Goal: Transaction & Acquisition: Purchase product/service

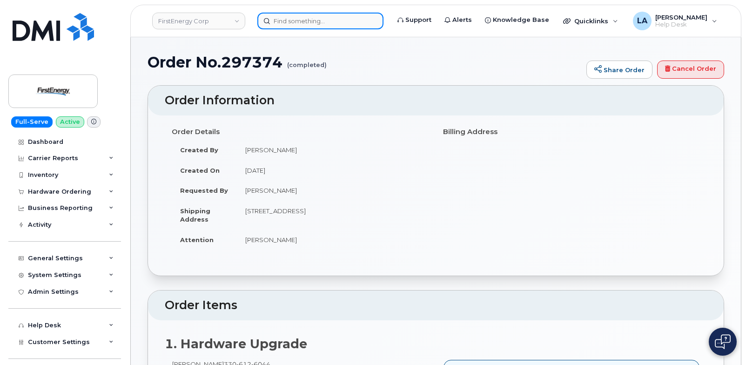
click at [333, 22] on input at bounding box center [320, 21] width 126 height 17
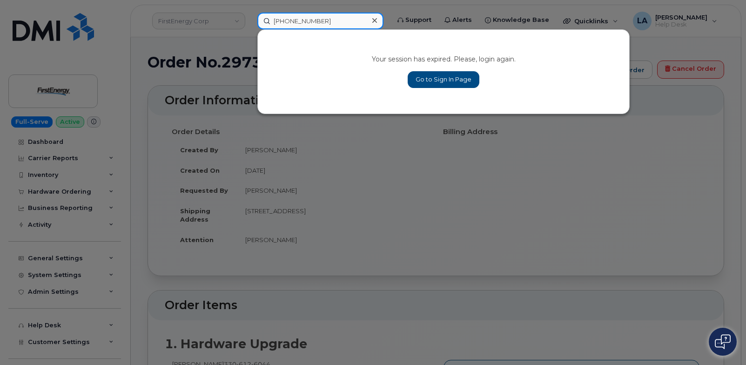
drag, startPoint x: 333, startPoint y: 22, endPoint x: 255, endPoint y: 18, distance: 77.4
click at [255, 18] on div "[PHONE_NUMBER] Your session has expired. Please, login again. Go to Sign In Page" at bounding box center [320, 21] width 141 height 17
type input "412 972 0510"
click at [463, 80] on link "Go to Sign In Page" at bounding box center [443, 79] width 72 height 17
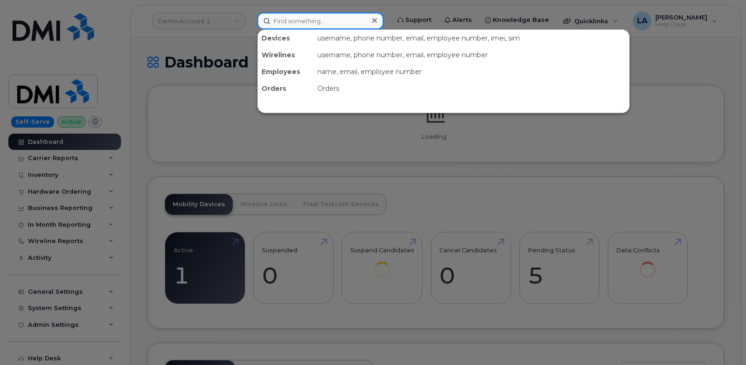
click at [296, 20] on input at bounding box center [320, 21] width 126 height 17
paste input "[PHONE_NUMBER]"
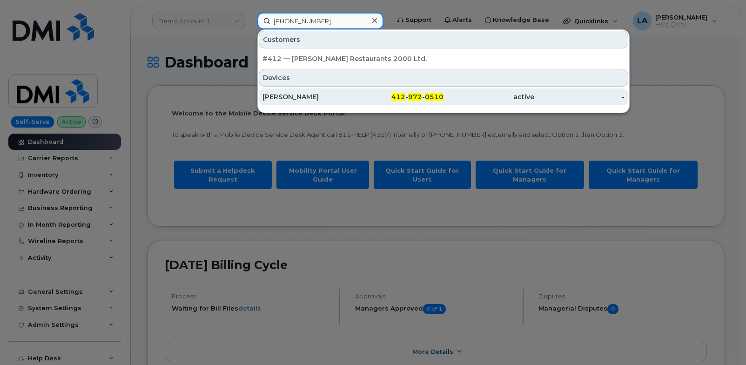
type input "[PHONE_NUMBER]"
click at [288, 95] on div "EARL D COWHER" at bounding box center [307, 96] width 91 height 9
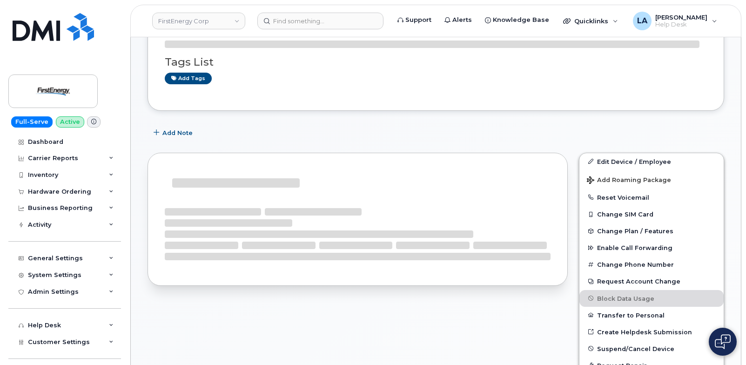
scroll to position [192, 0]
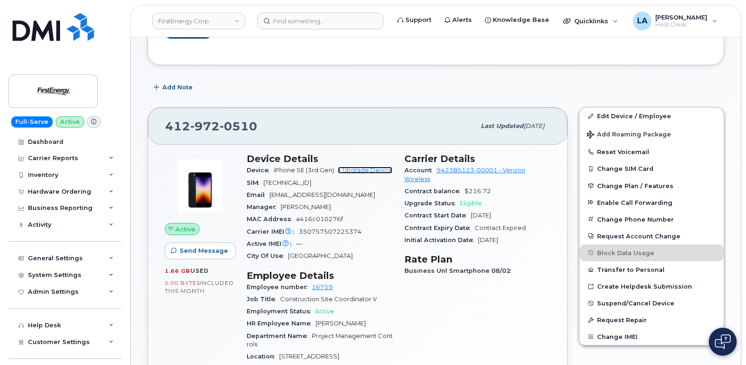
click at [360, 170] on link "+ Upgrade Device" at bounding box center [365, 170] width 54 height 7
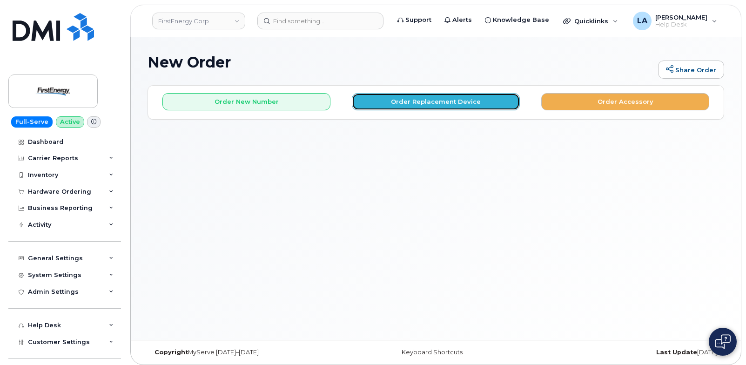
click at [386, 102] on button "Order Replacement Device" at bounding box center [436, 101] width 168 height 17
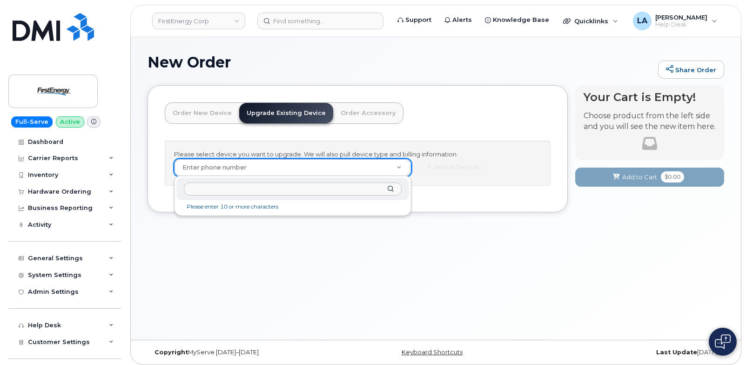
type input "330 384 5876"
drag, startPoint x: 240, startPoint y: 188, endPoint x: 156, endPoint y: 188, distance: 83.7
click at [156, 188] on body "FirstEnergy Corp Support Alerts Knowledge Base Quicklinks Suspend / Cancel Devi…" at bounding box center [373, 184] width 746 height 369
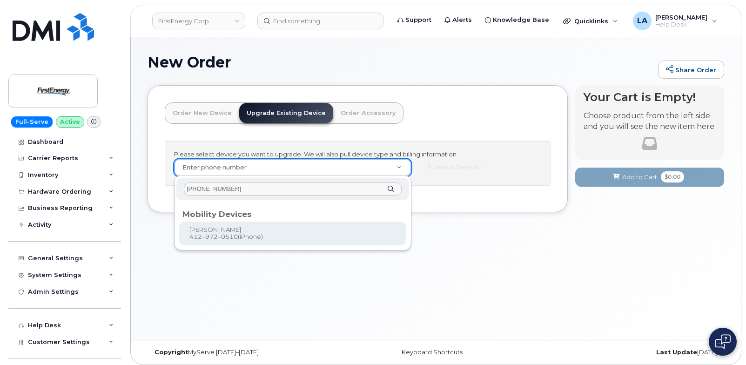
type input "[PHONE_NUMBER]"
type input "831774"
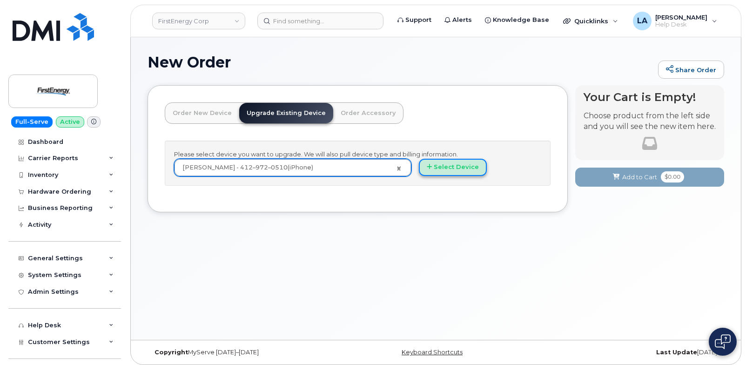
click at [454, 164] on button "Select Device" at bounding box center [453, 167] width 68 height 17
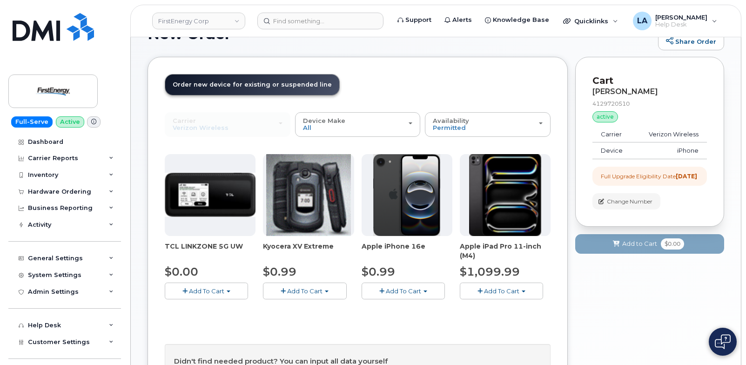
scroll to position [31, 0]
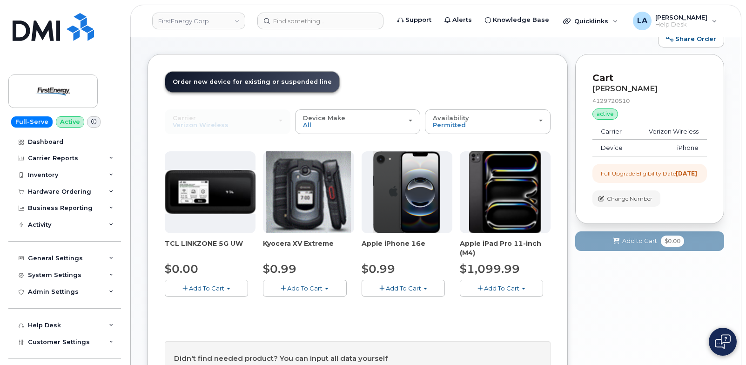
click at [389, 278] on div "Apple iPhone 16e $0.99 Add To Cart $0.99 - 2 Year Upgrade" at bounding box center [406, 223] width 91 height 145
click at [394, 285] on span "Add To Cart" at bounding box center [403, 287] width 35 height 7
click at [394, 304] on link "$0.99 - 2 Year Upgrade" at bounding box center [409, 306] width 90 height 12
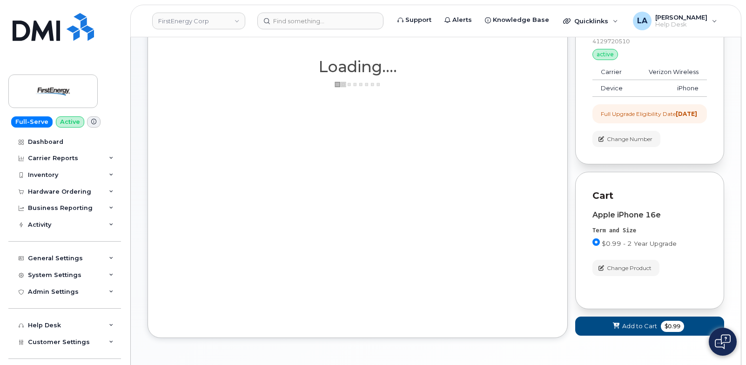
scroll to position [86, 0]
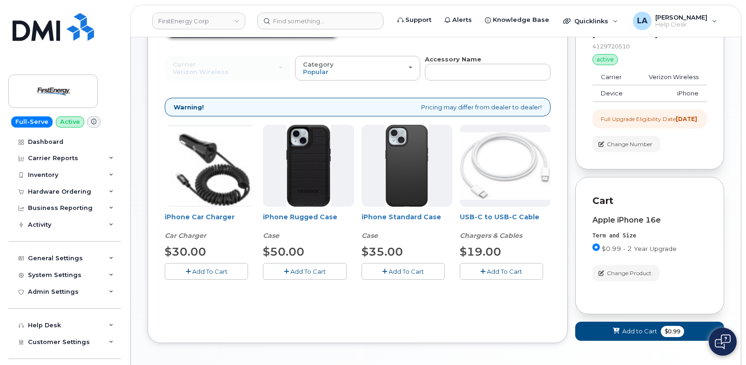
click at [212, 267] on button "Add To Cart" at bounding box center [206, 271] width 83 height 16
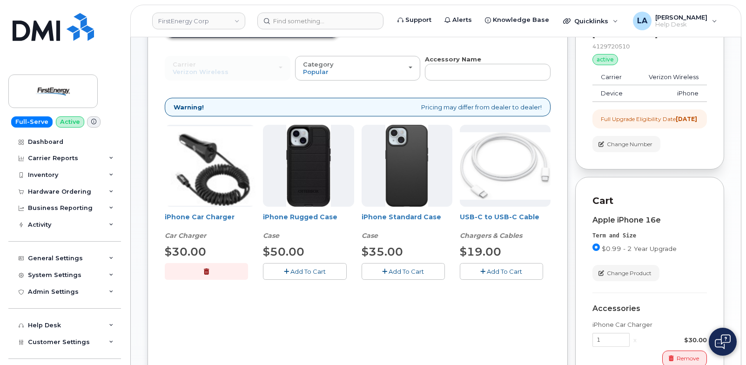
click at [308, 269] on span "Add To Cart" at bounding box center [307, 270] width 35 height 7
click at [478, 270] on button "Add To Cart" at bounding box center [501, 271] width 83 height 16
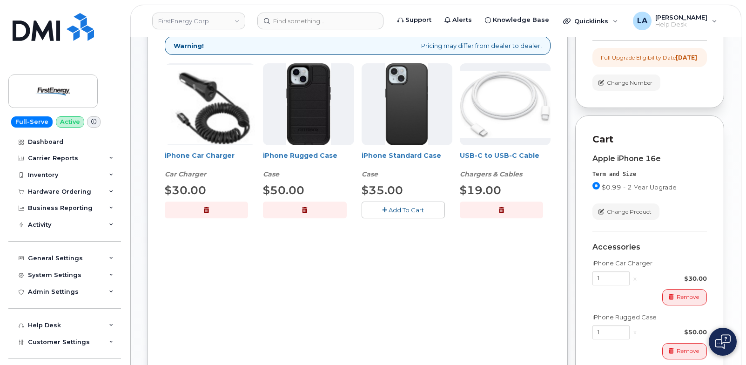
scroll to position [147, 0]
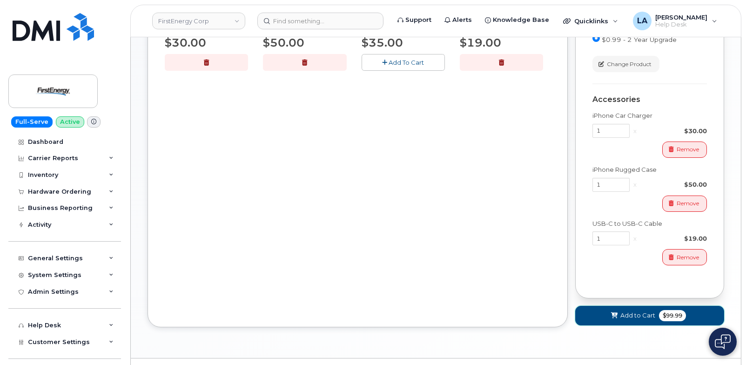
click at [614, 319] on icon at bounding box center [614, 316] width 7 height 6
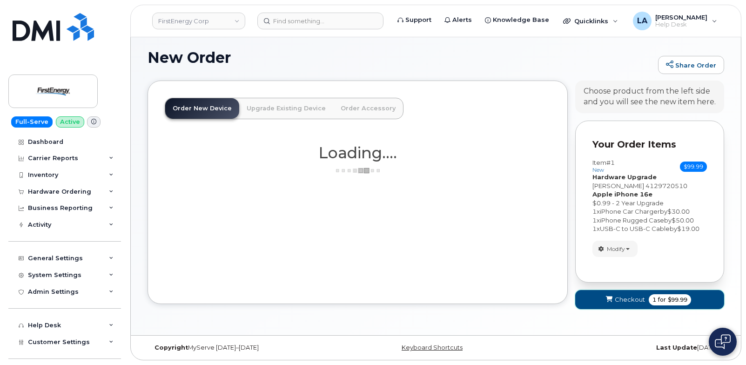
click at [608, 297] on icon "submit" at bounding box center [609, 299] width 7 height 6
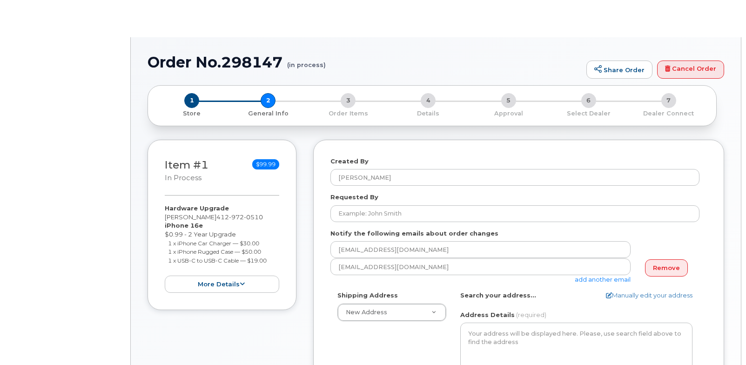
select select
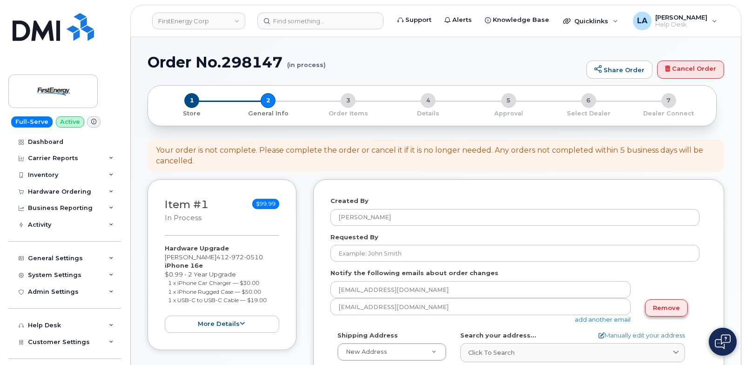
click at [660, 310] on link "Remove" at bounding box center [666, 307] width 43 height 17
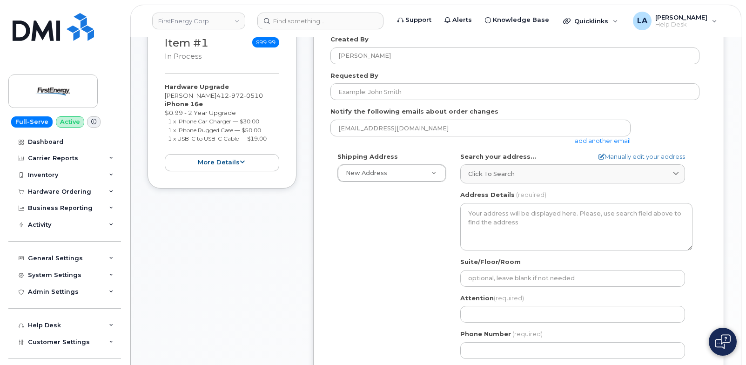
scroll to position [197, 0]
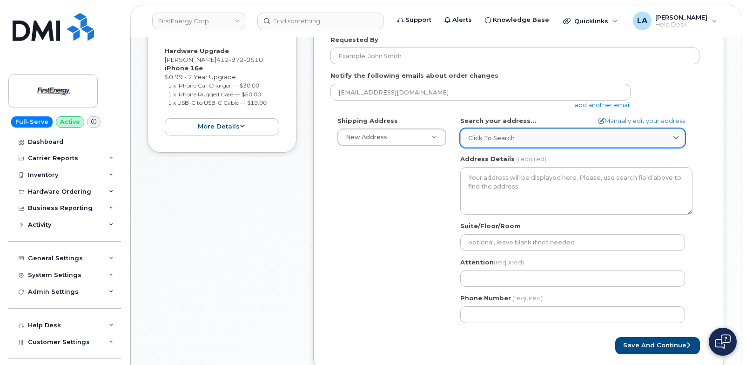
click at [495, 132] on link "Click to search" at bounding box center [572, 137] width 225 height 19
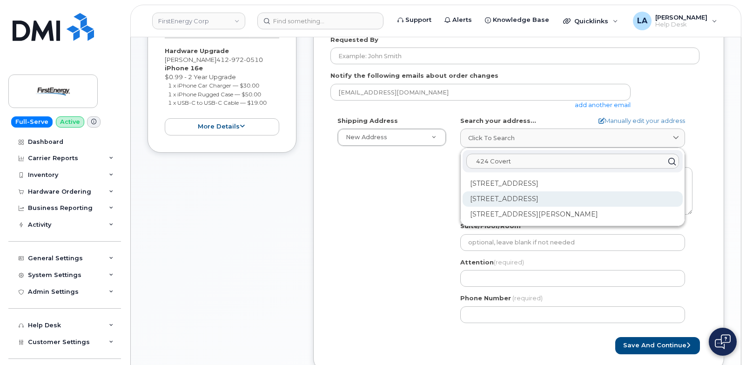
type input "424 Covert"
click at [515, 204] on div "424 Covert Rd New Castle PA 16102-2510" at bounding box center [572, 198] width 220 height 15
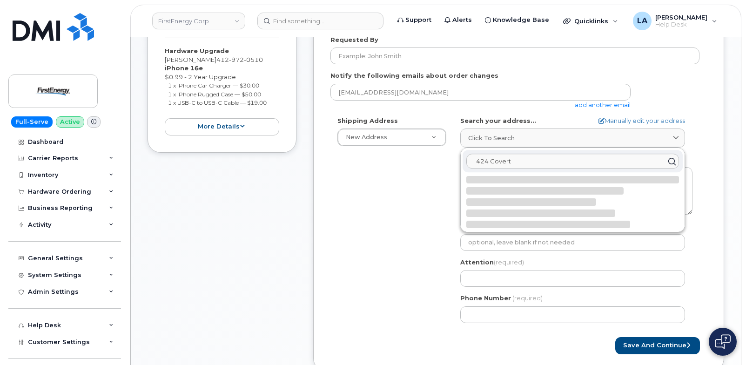
select select
type textarea "424 Covert Rd NEW CASTLE PA 16102-2510 UNITED STATES"
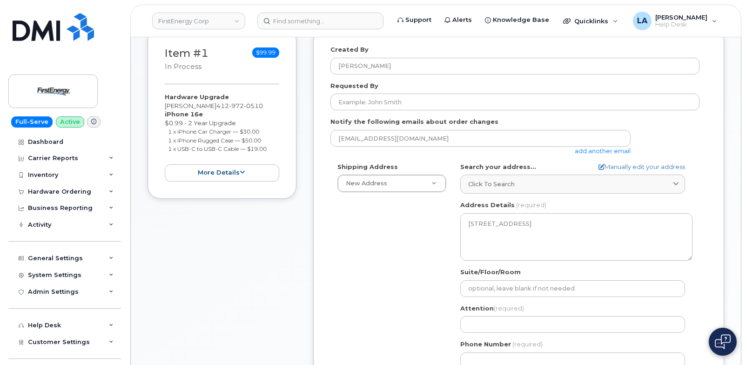
scroll to position [135, 0]
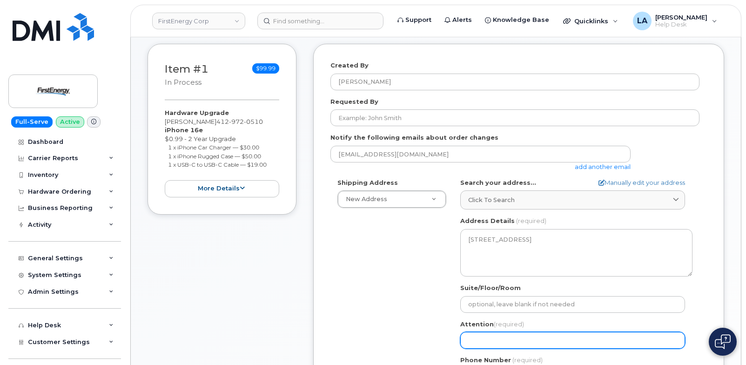
click at [521, 344] on input "Attention (required)" at bounding box center [572, 340] width 225 height 17
select select
type input "E"
select select
type input "Ea"
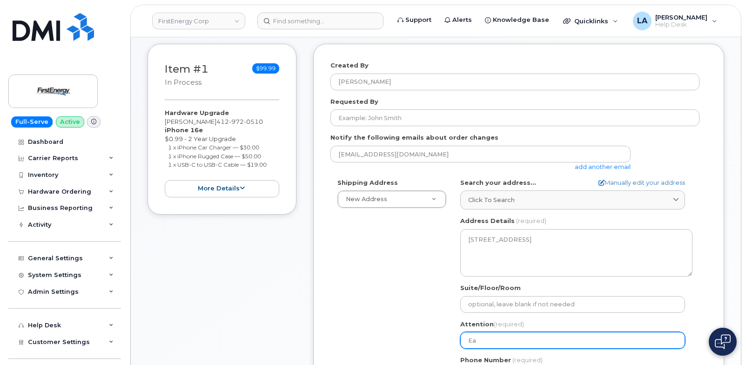
select select
type input "Ear"
select select
type input "Earl"
select select
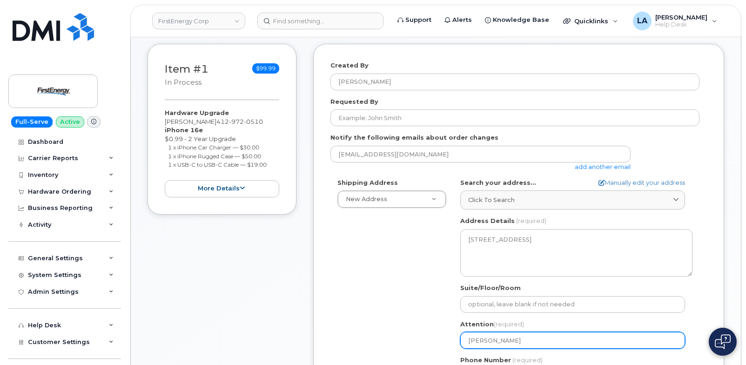
type input "Earl C"
select select
type input "Earl Co"
select select
type input "Earl Cow"
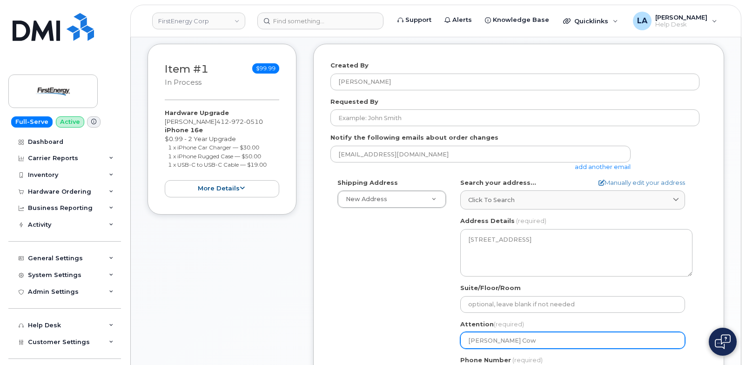
select select
type input "Earl Cowh"
select select
type input "Earl Cowhe"
select select
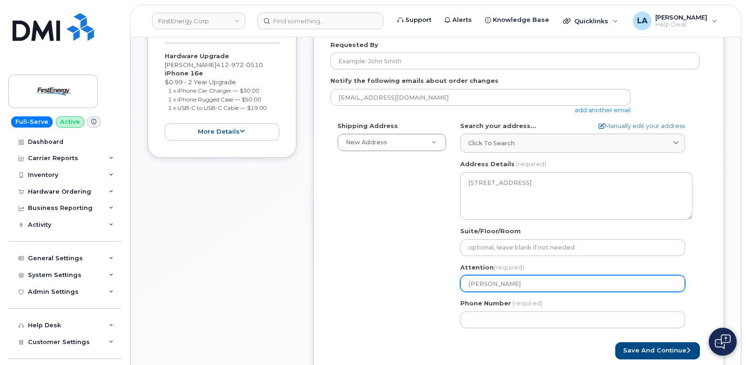
scroll to position [213, 0]
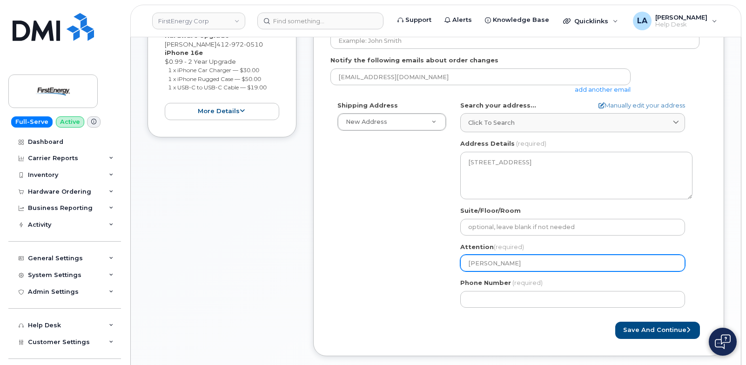
type input "[PERSON_NAME]"
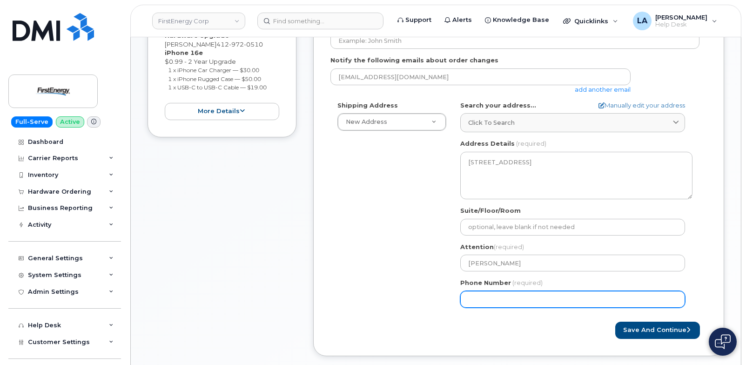
click at [493, 296] on input "Phone Number" at bounding box center [572, 299] width 225 height 17
paste input "4129720510"
select select
type input "4129720510"
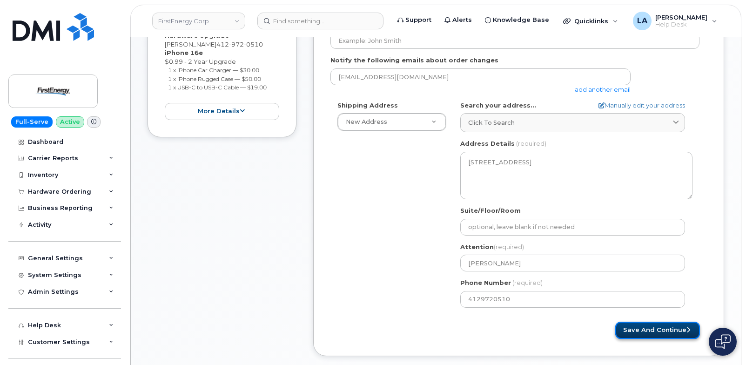
click at [666, 331] on button "Save and Continue" at bounding box center [657, 329] width 85 height 17
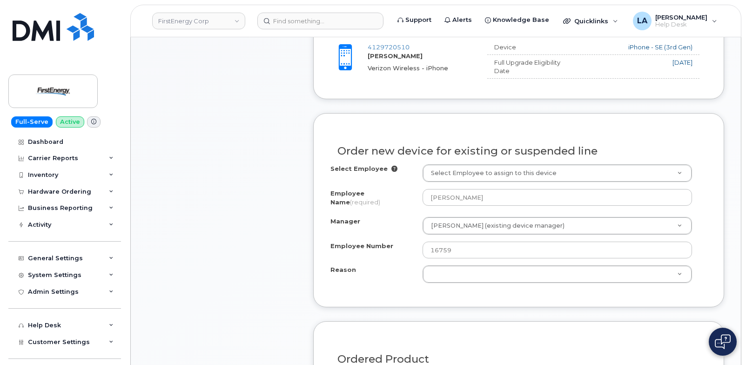
scroll to position [397, 0]
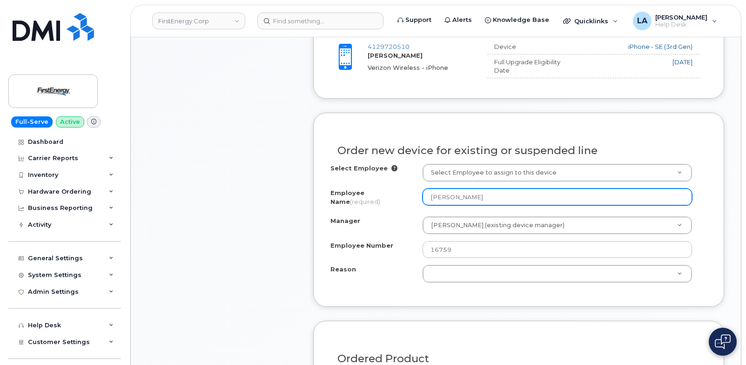
drag, startPoint x: 490, startPoint y: 195, endPoint x: 410, endPoint y: 195, distance: 80.0
click at [410, 195] on div "Employee Name (required) [PERSON_NAME]" at bounding box center [518, 198] width 376 height 21
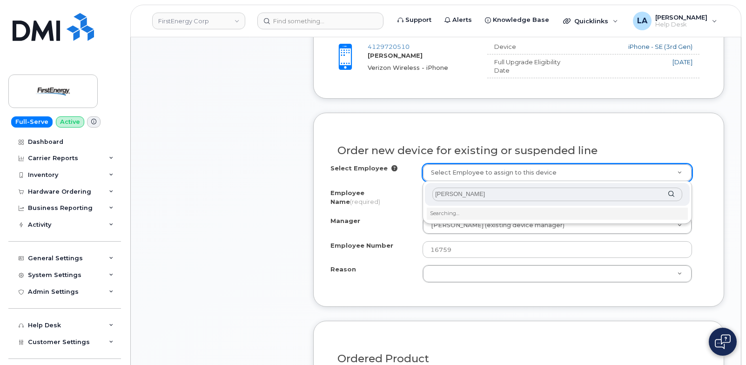
type input "[PERSON_NAME]"
paste input "[PERSON_NAME]"
type input "[PERSON_NAME]"
type input "2079332"
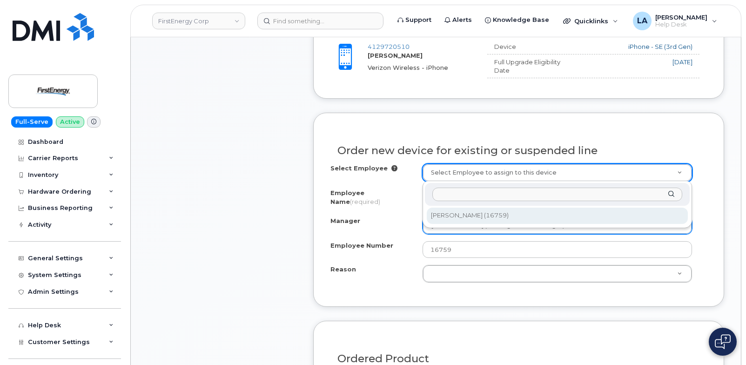
type input "[PERSON_NAME]"
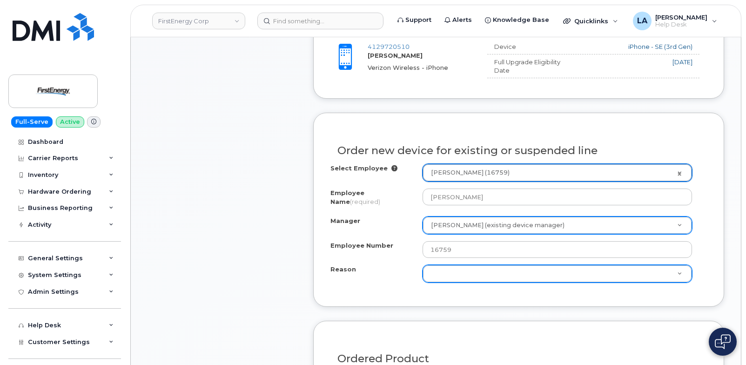
select select "2074036"
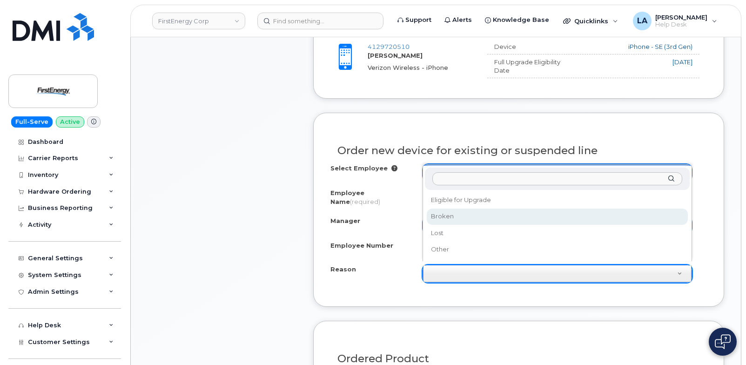
select select "broken"
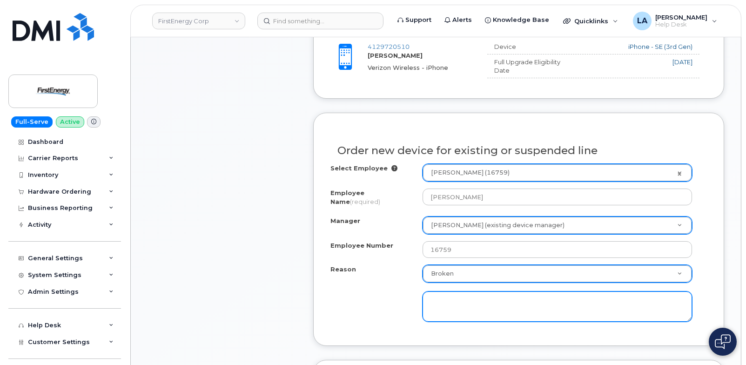
click at [467, 295] on textarea at bounding box center [556, 306] width 269 height 31
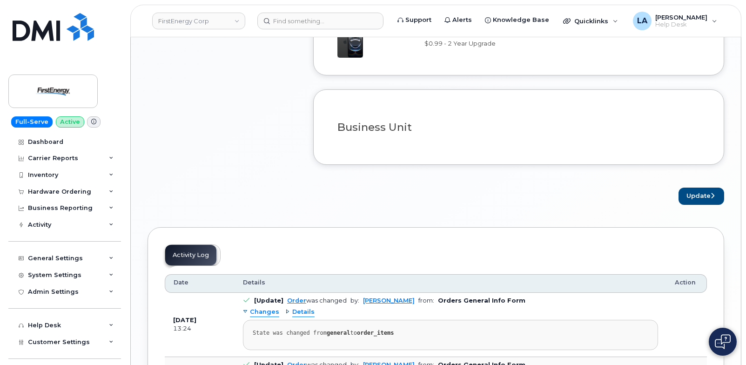
scroll to position [793, 0]
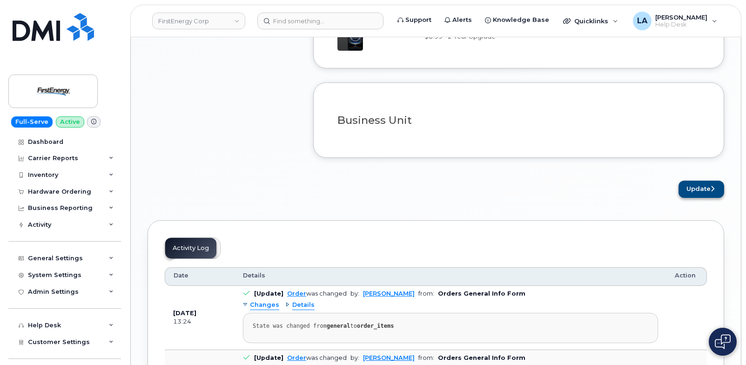
type textarea "Battery is running out. Battery failure."
click at [694, 192] on button "Update" at bounding box center [701, 188] width 46 height 17
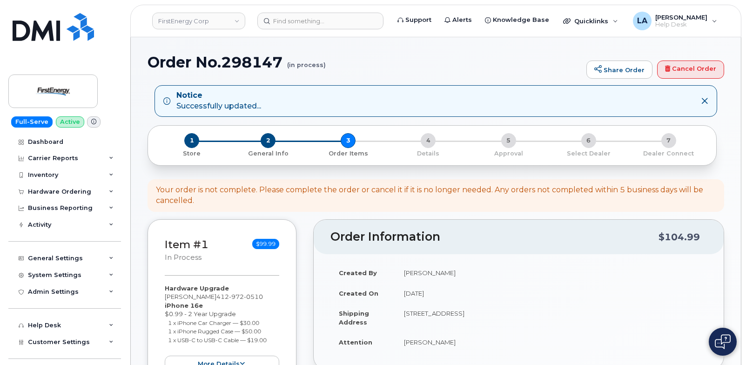
scroll to position [319, 0]
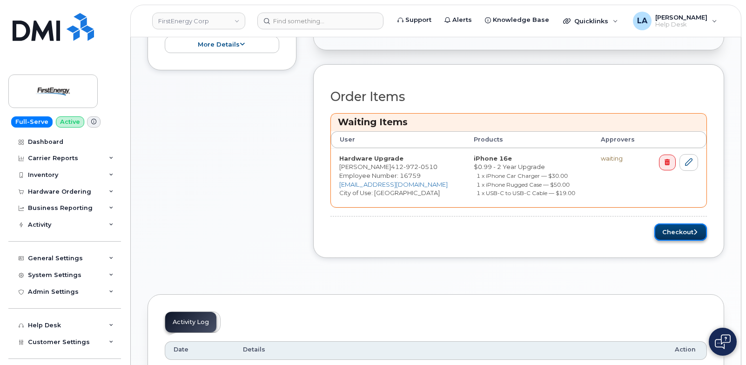
click at [680, 227] on button "Checkout" at bounding box center [680, 231] width 53 height 17
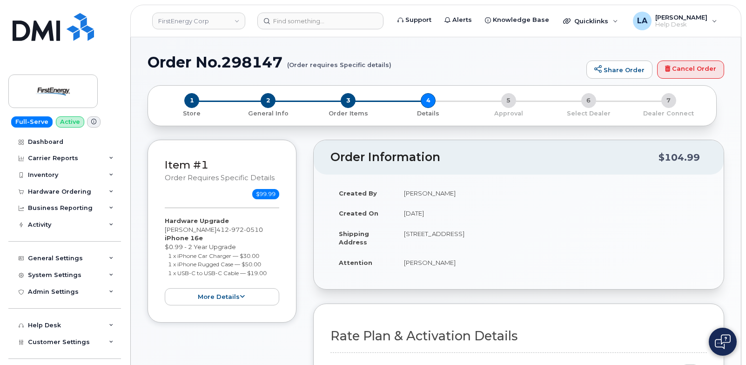
click at [510, 154] on h2 "Order Information" at bounding box center [494, 157] width 328 height 13
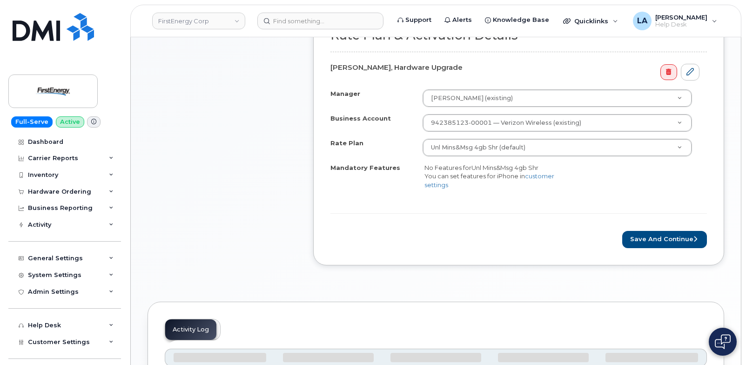
scroll to position [319, 0]
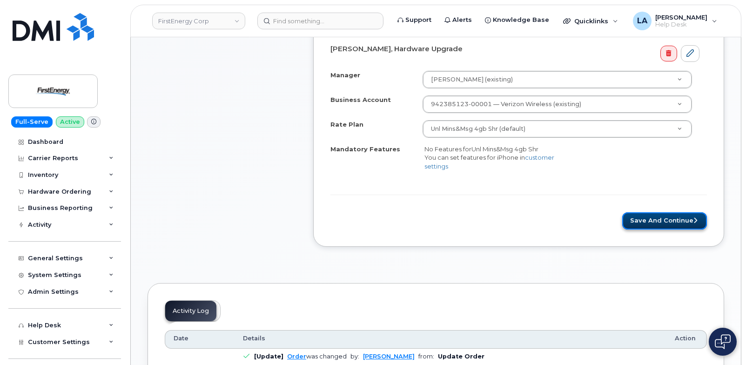
click at [670, 229] on button "Save and Continue" at bounding box center [664, 220] width 85 height 17
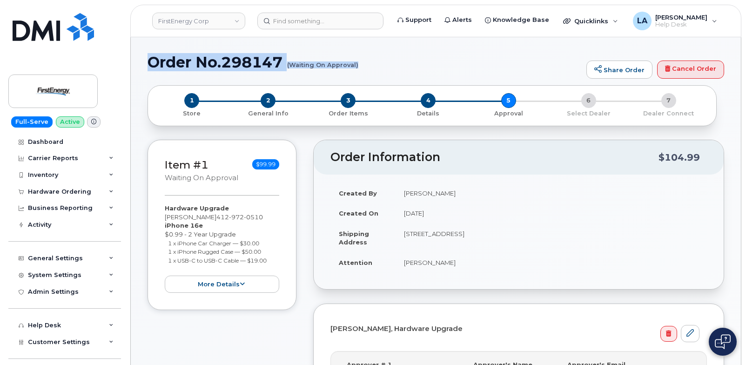
drag, startPoint x: 146, startPoint y: 60, endPoint x: 365, endPoint y: 75, distance: 219.6
copy h1 "Order No.298147 (Waiting On Approval)"
